Goal: Find specific page/section: Find specific page/section

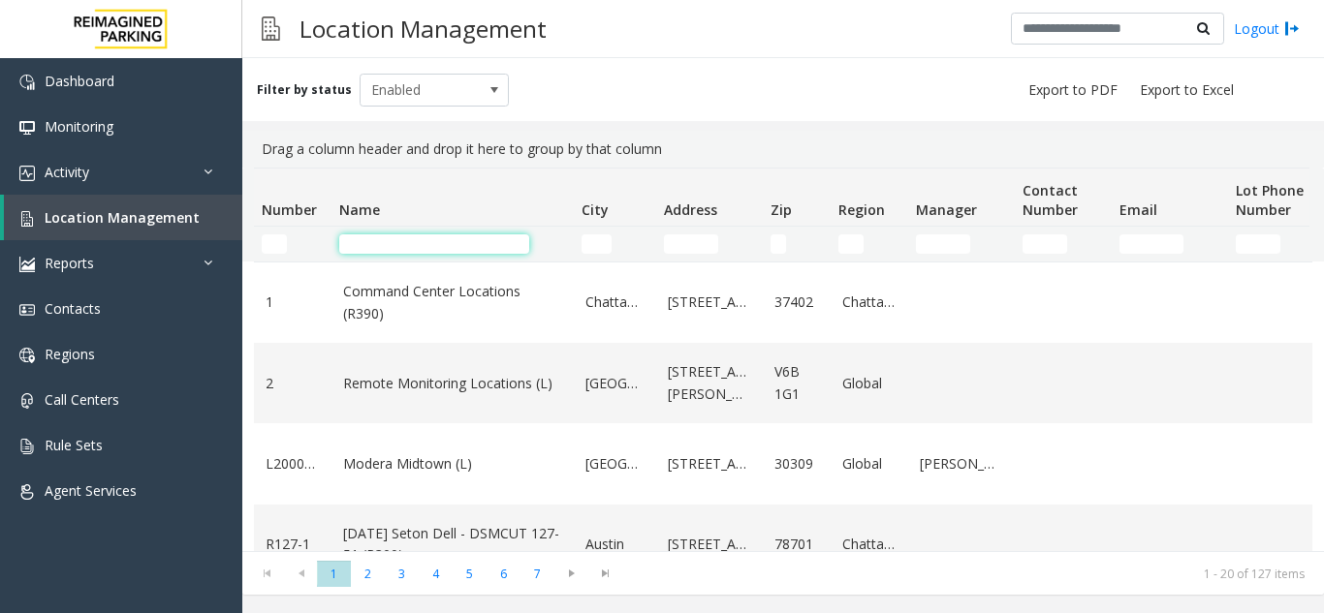
click at [407, 248] on input "Name Filter" at bounding box center [434, 243] width 190 height 19
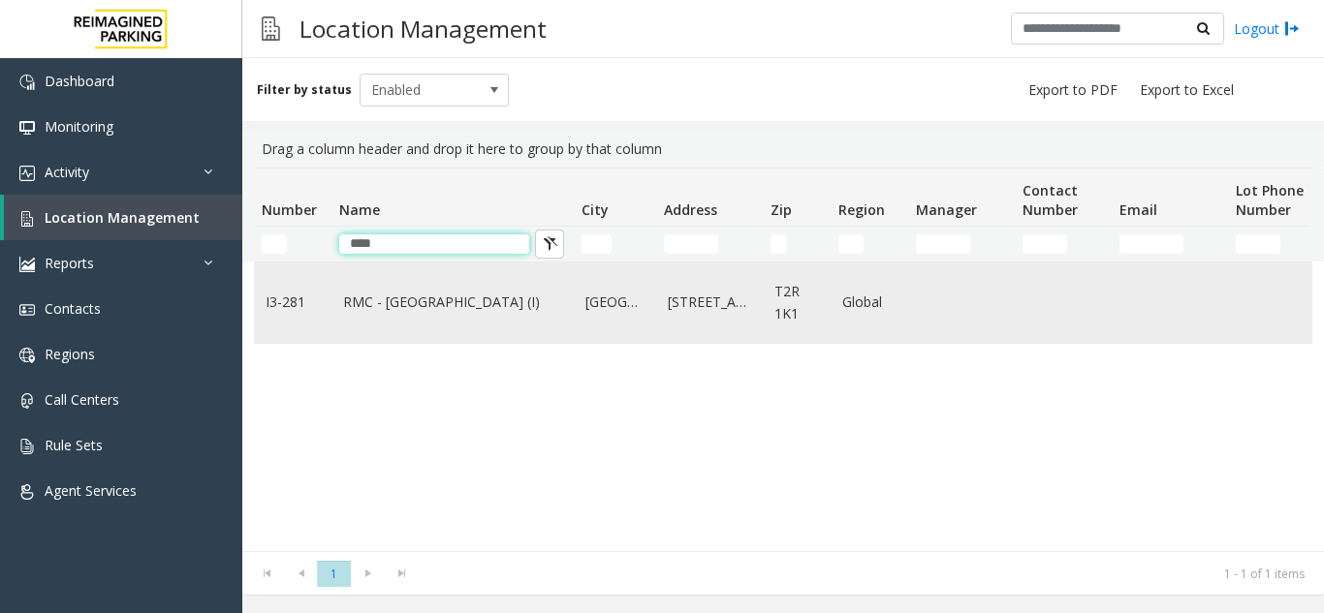
type input "****"
click at [397, 305] on link "RMC - [GEOGRAPHIC_DATA] (I)" at bounding box center [452, 302] width 219 height 21
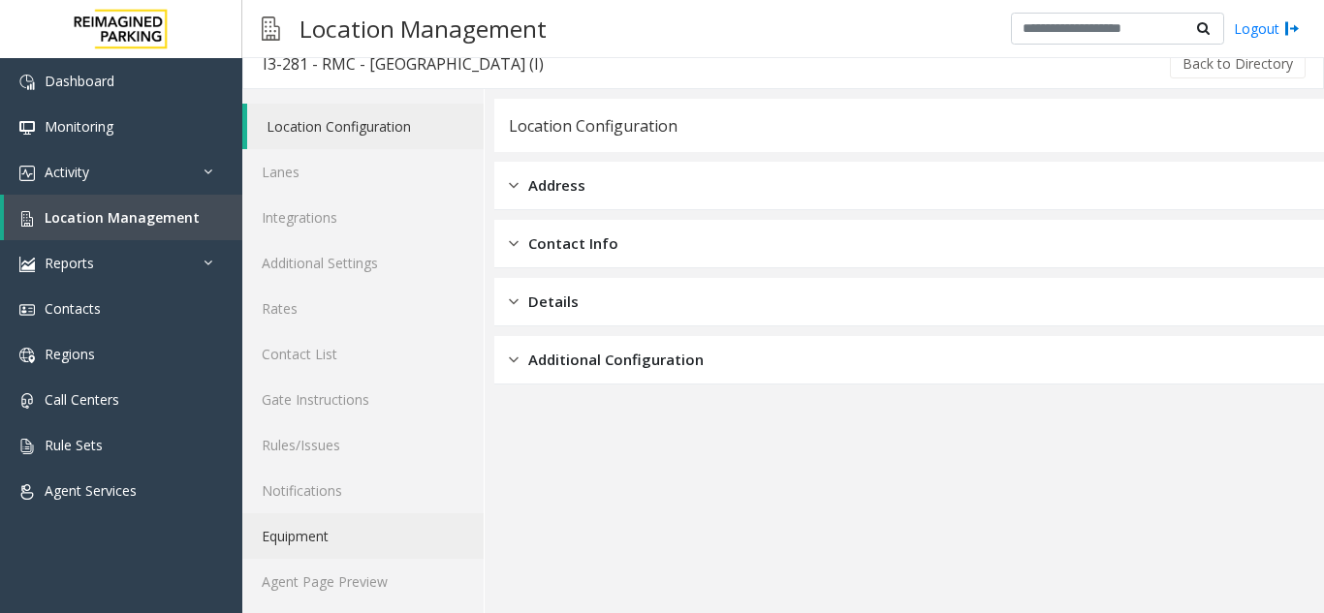
scroll to position [25, 0]
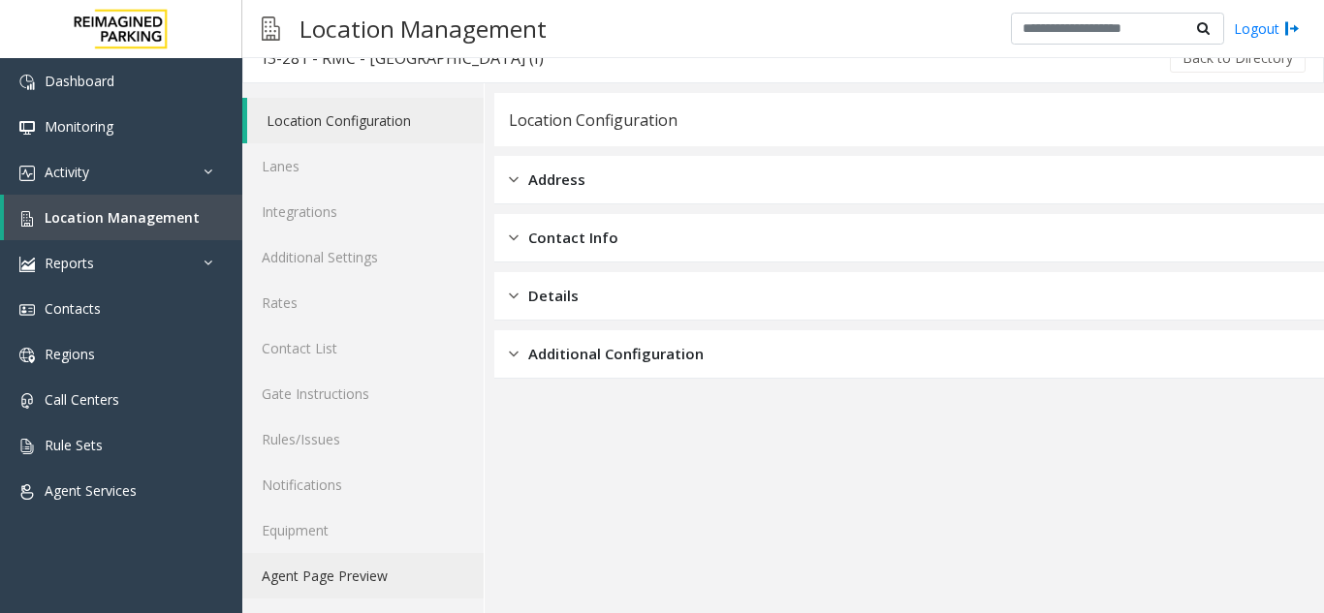
click at [344, 586] on link "Agent Page Preview" at bounding box center [362, 576] width 241 height 46
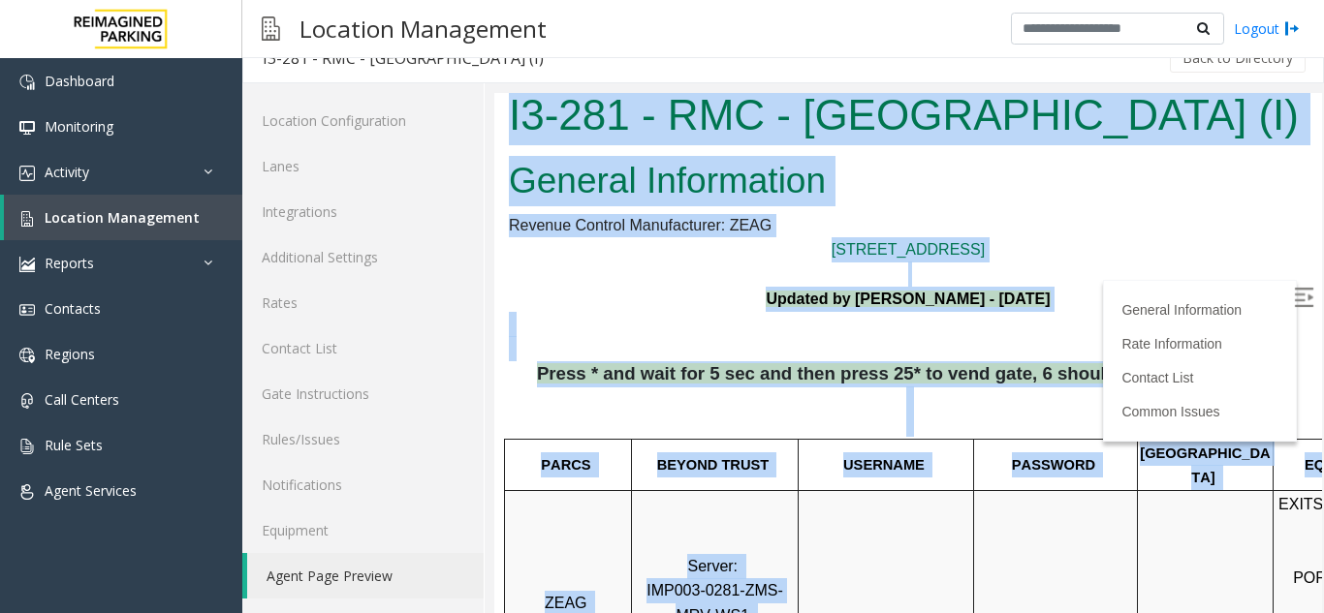
scroll to position [11, 273]
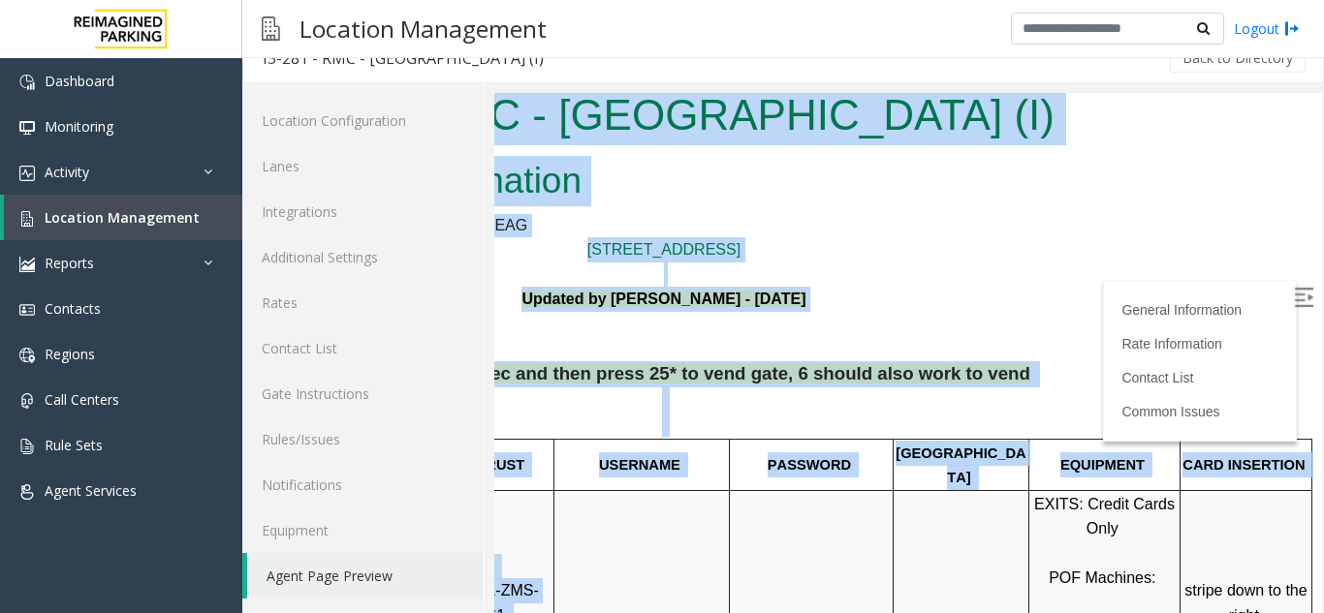
drag, startPoint x: 949, startPoint y: 579, endPoint x: 1447, endPoint y: 522, distance: 501.3
click at [1077, 522] on html "I3-281 - RMC - [GEOGRAPHIC_DATA] (I) General Information Revenue Control Manufa…" at bounding box center [663, 342] width 827 height 520
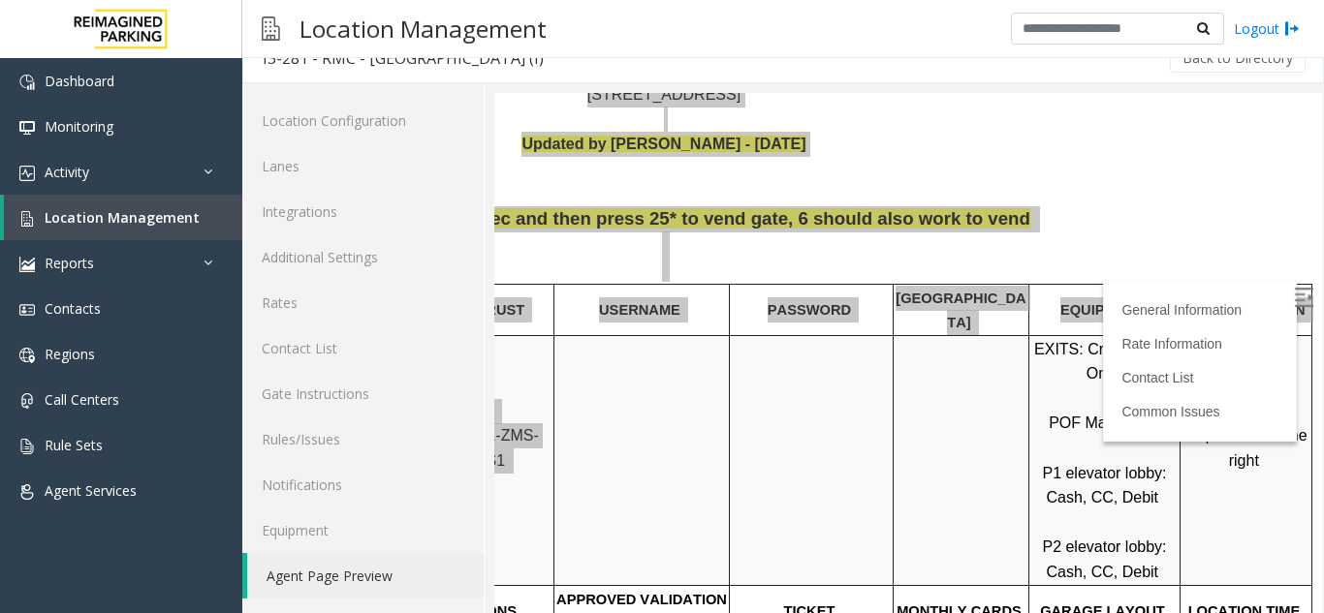
scroll to position [398, 273]
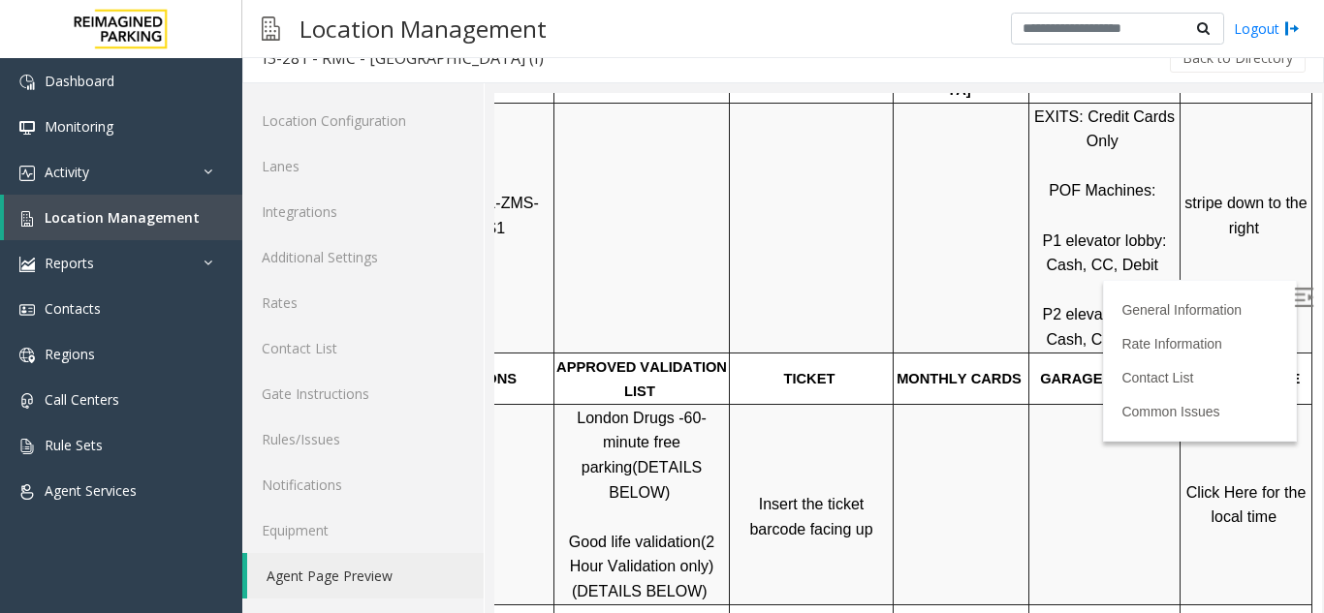
click at [942, 350] on div at bounding box center [961, 353] width 136 height 7
drag, startPoint x: 1124, startPoint y: 199, endPoint x: 1025, endPoint y: 252, distance: 112.3
click at [1030, 263] on p "EXITS: Credit Cards Only POF Machines: P1 elevator lobby: Cash, CC, Debit P2 el…" at bounding box center [1104, 229] width 148 height 248
click at [1291, 288] on label at bounding box center [1305, 300] width 29 height 29
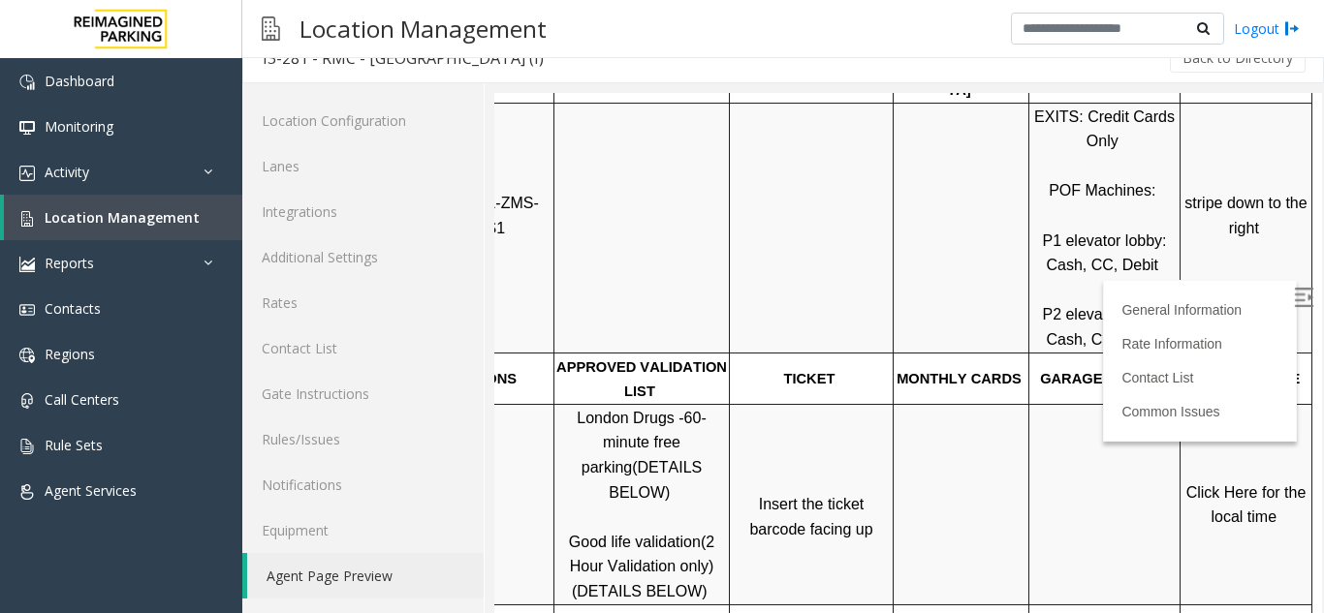
click at [1201, 481] on p "Click Here for the local time" at bounding box center [1245, 505] width 129 height 49
click at [1201, 484] on span "Click Here for the local time" at bounding box center [1248, 505] width 124 height 42
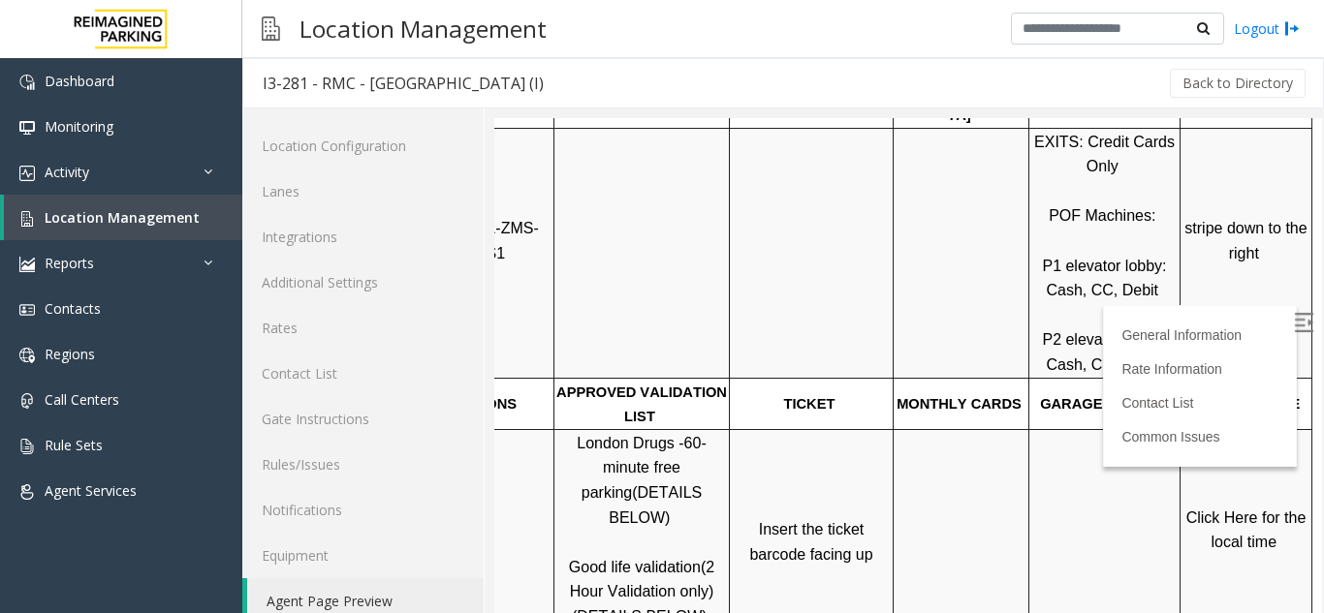
scroll to position [25, 0]
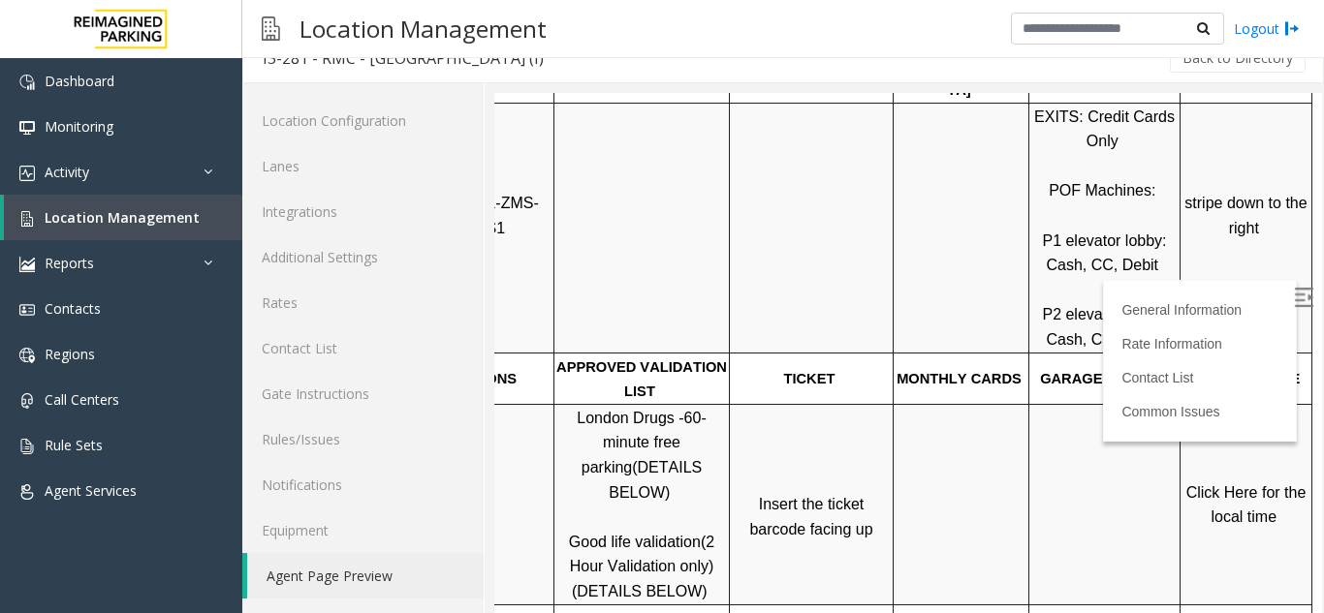
click at [695, 229] on td at bounding box center [641, 228] width 175 height 250
click at [144, 222] on span "Location Management" at bounding box center [122, 217] width 155 height 18
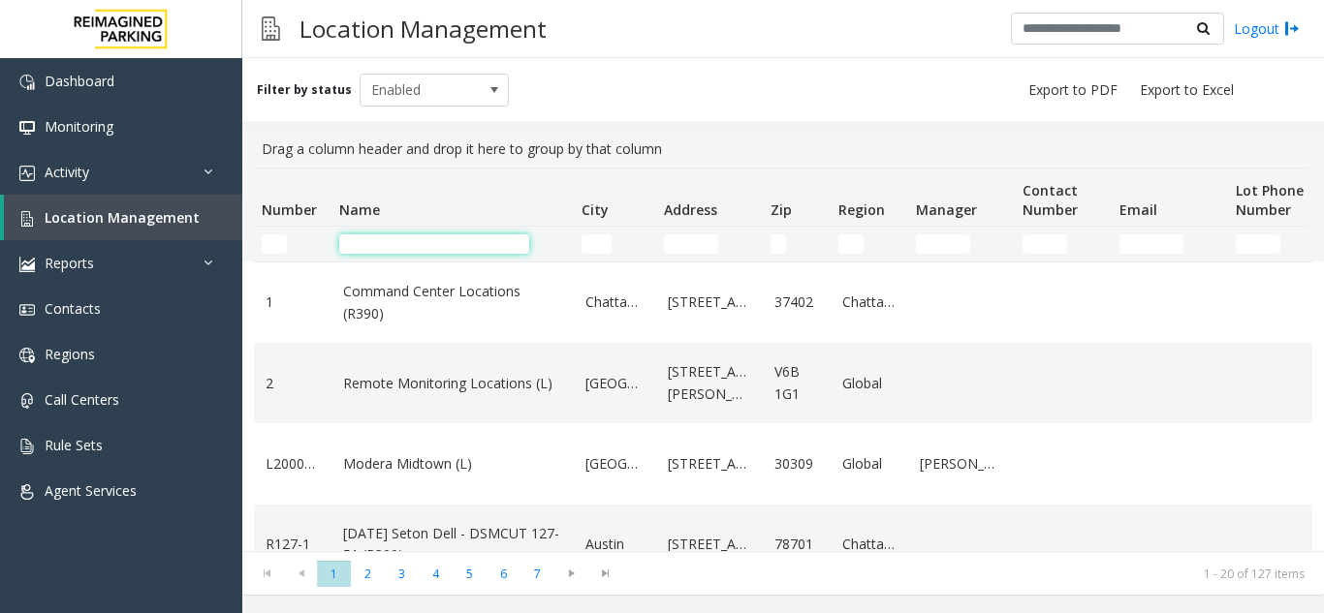
click at [382, 246] on input "Name Filter" at bounding box center [434, 243] width 190 height 19
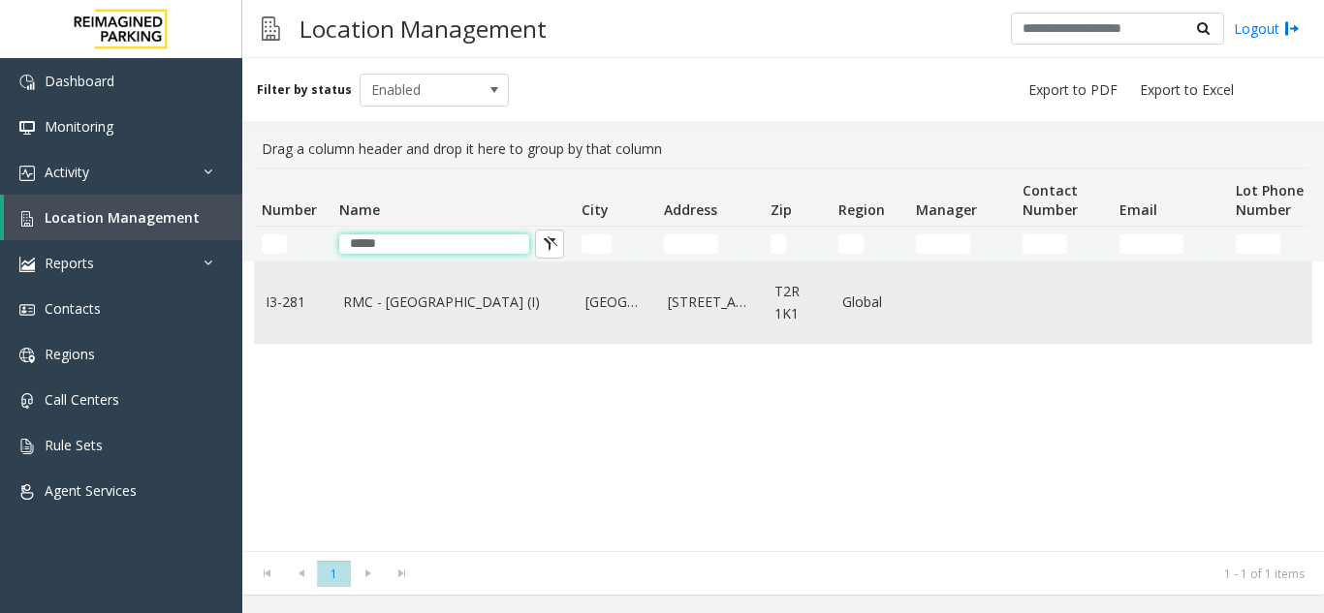
type input "*****"
click at [370, 306] on link "RMC - [GEOGRAPHIC_DATA] (I)" at bounding box center [452, 302] width 219 height 21
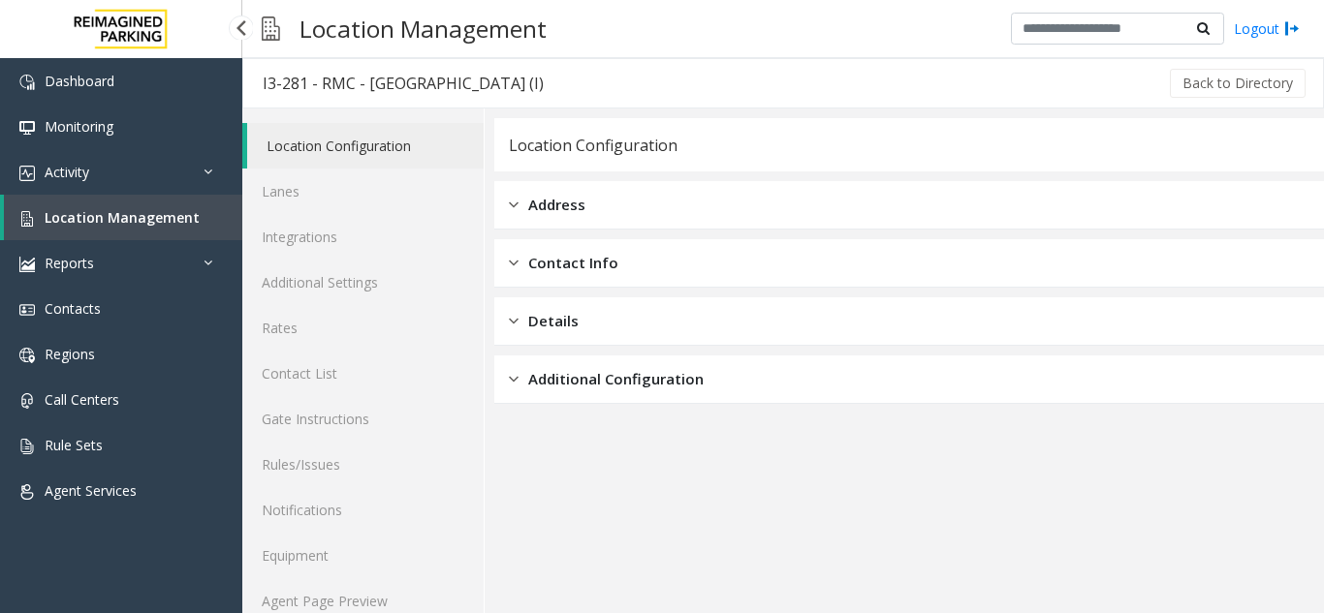
click at [141, 212] on span "Location Management" at bounding box center [122, 217] width 155 height 18
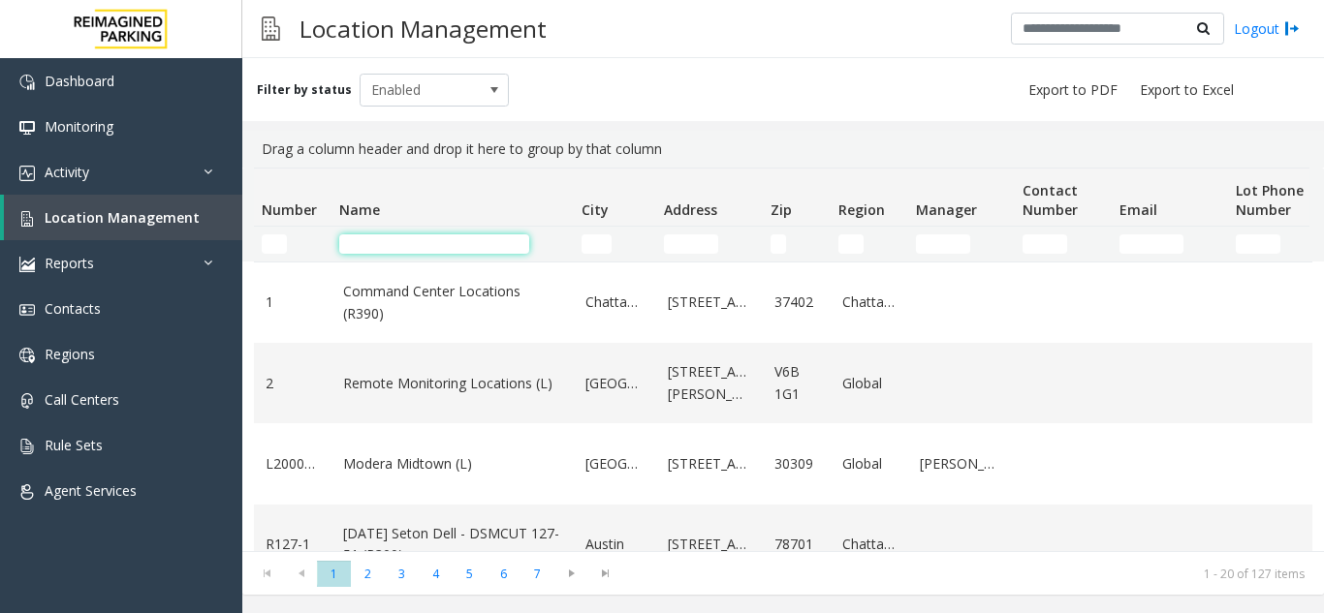
click at [381, 246] on input "Name Filter" at bounding box center [434, 243] width 190 height 19
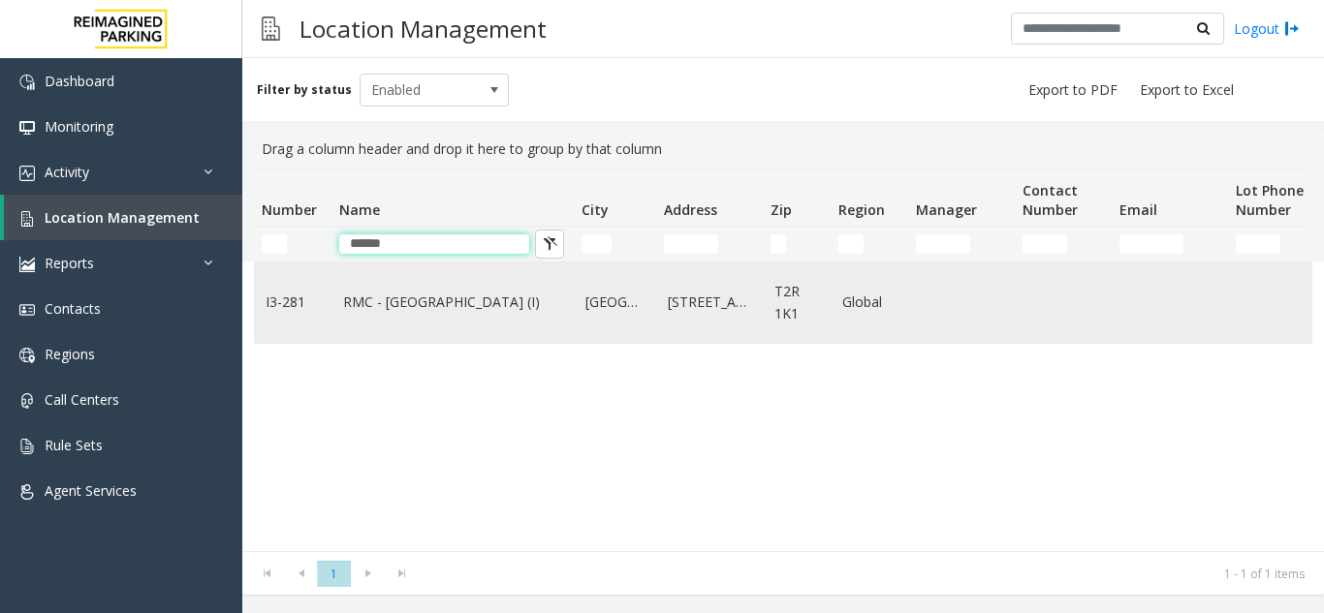
type input "*****"
click at [453, 327] on td "RMC - [GEOGRAPHIC_DATA] (I)" at bounding box center [452, 303] width 242 height 80
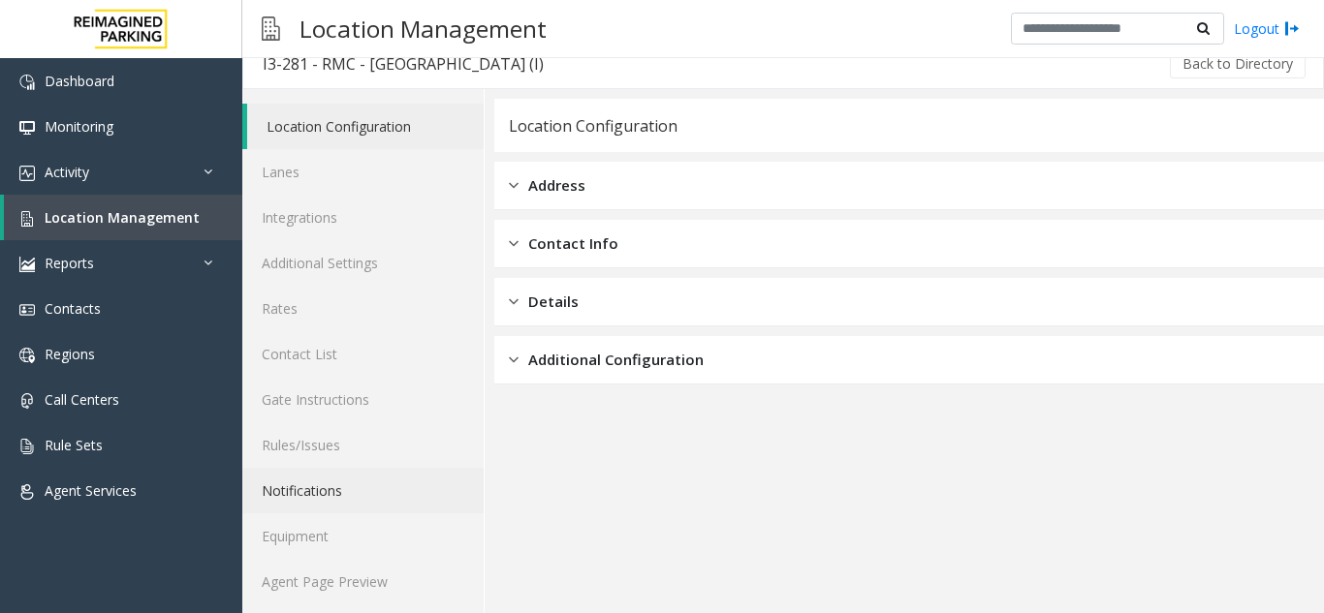
scroll to position [25, 0]
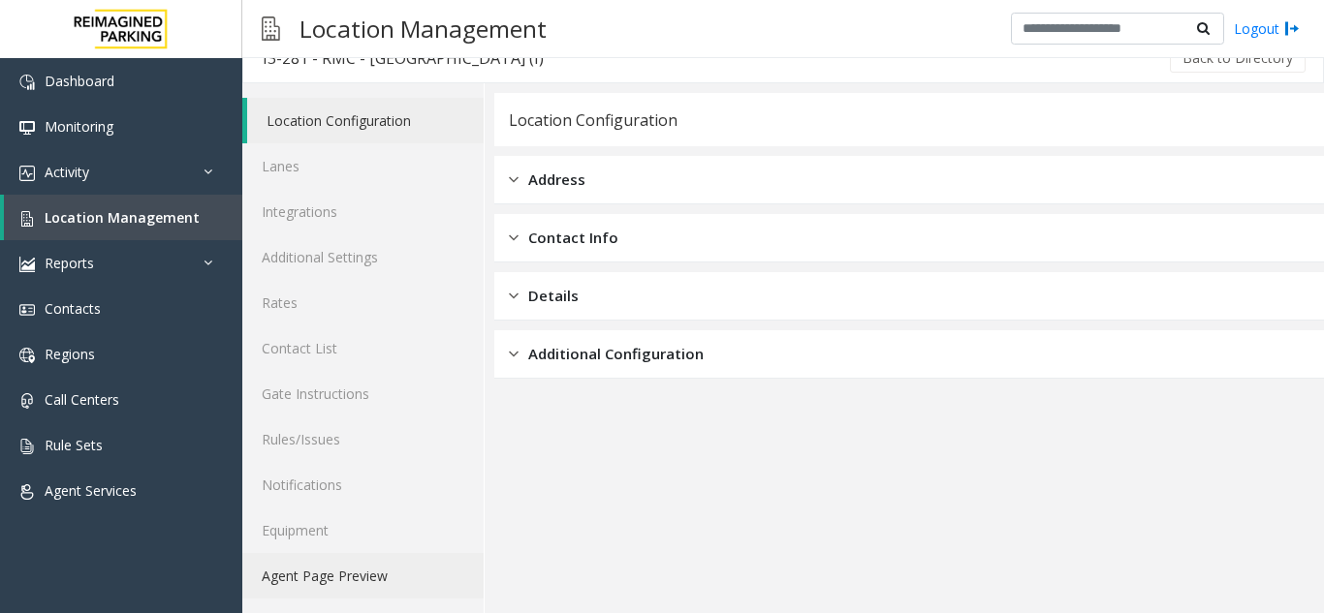
click at [373, 578] on link "Agent Page Preview" at bounding box center [362, 576] width 241 height 46
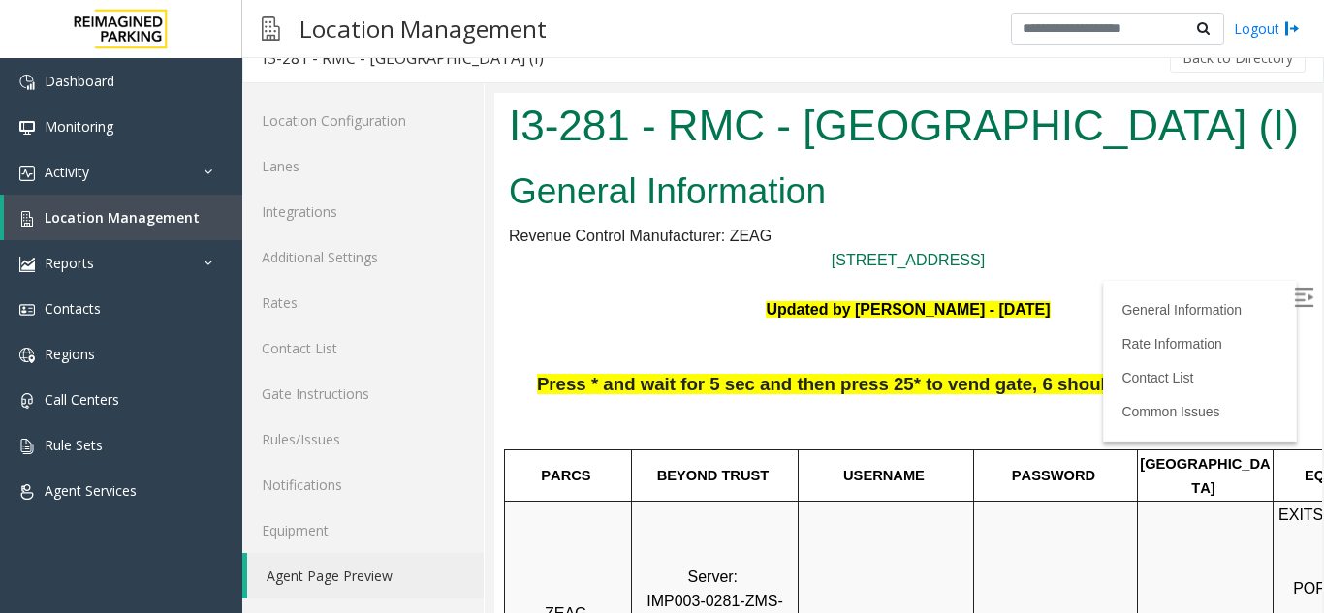
click at [1293, 295] on img at bounding box center [1302, 297] width 19 height 19
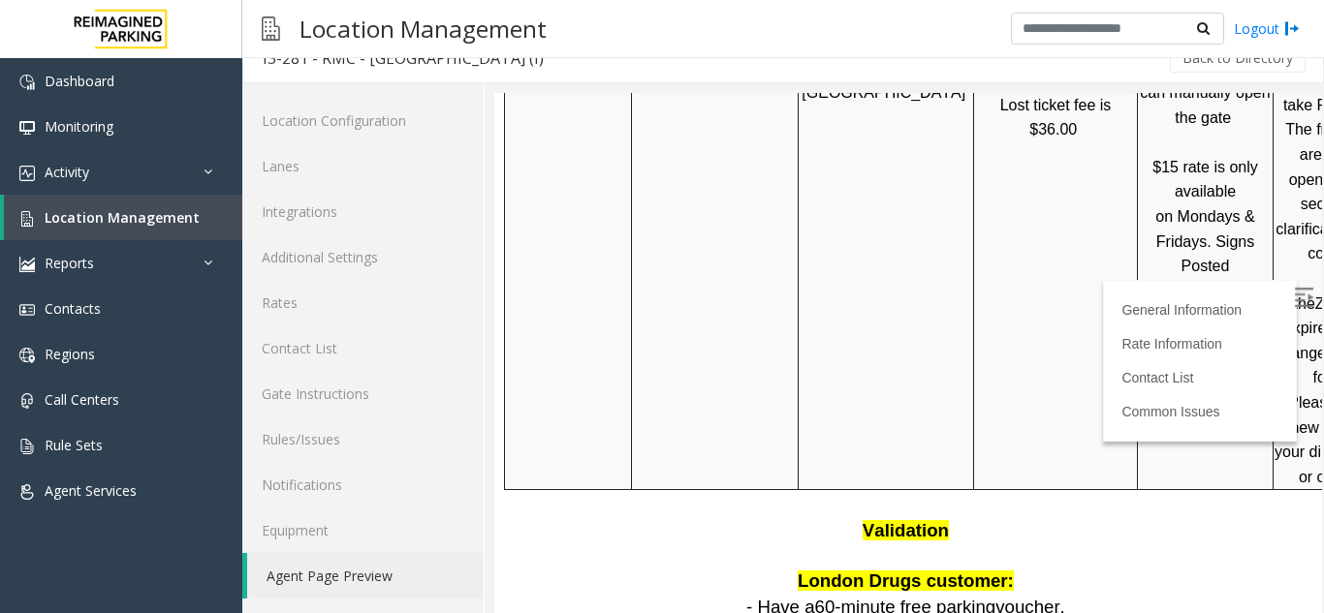
scroll to position [1356, 0]
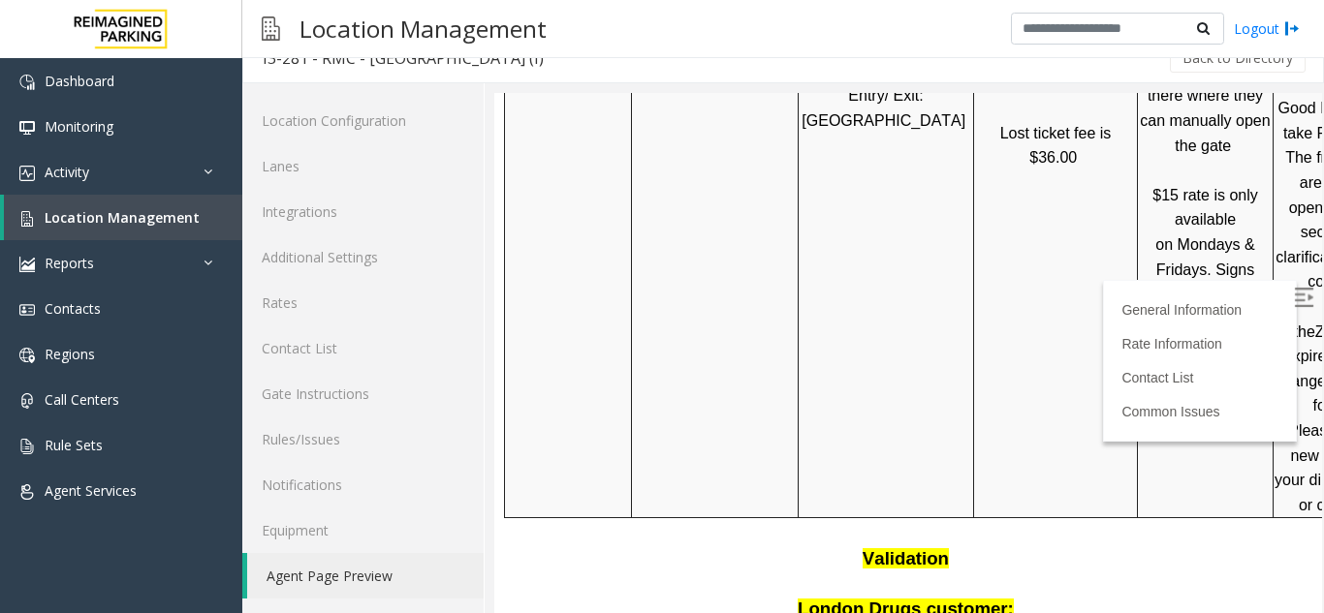
click at [887, 217] on td "Entry/ Exit: [GEOGRAPHIC_DATA]" at bounding box center [885, 108] width 175 height 821
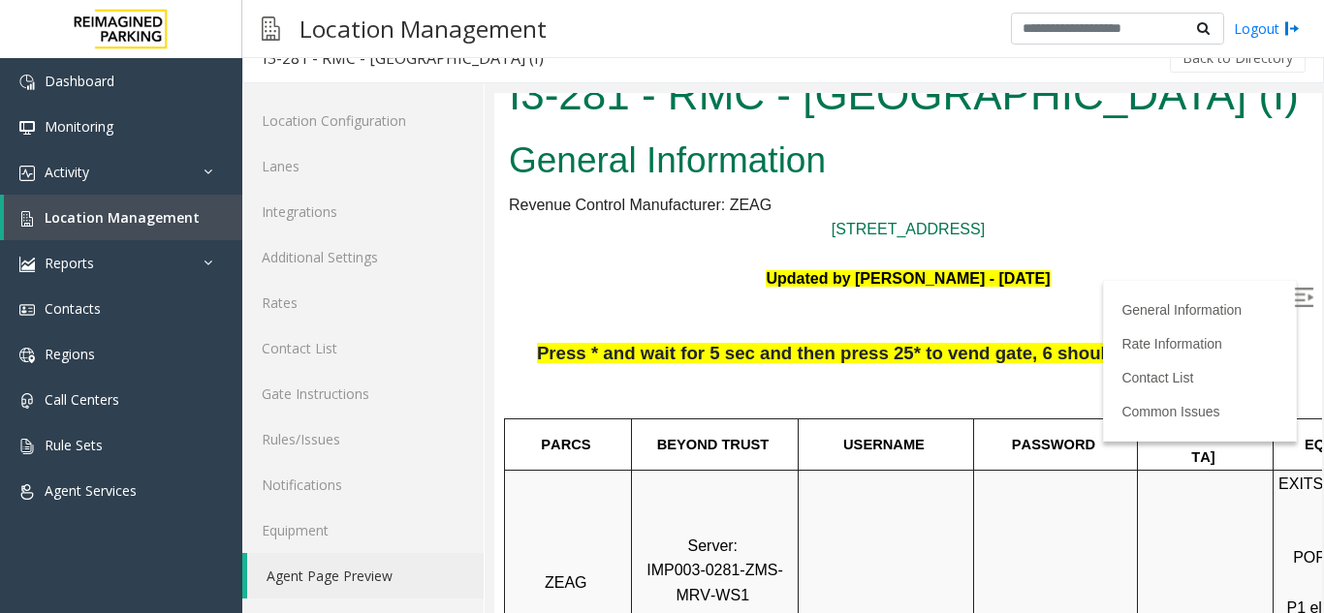
scroll to position [0, 0]
